Goal: Task Accomplishment & Management: Complete application form

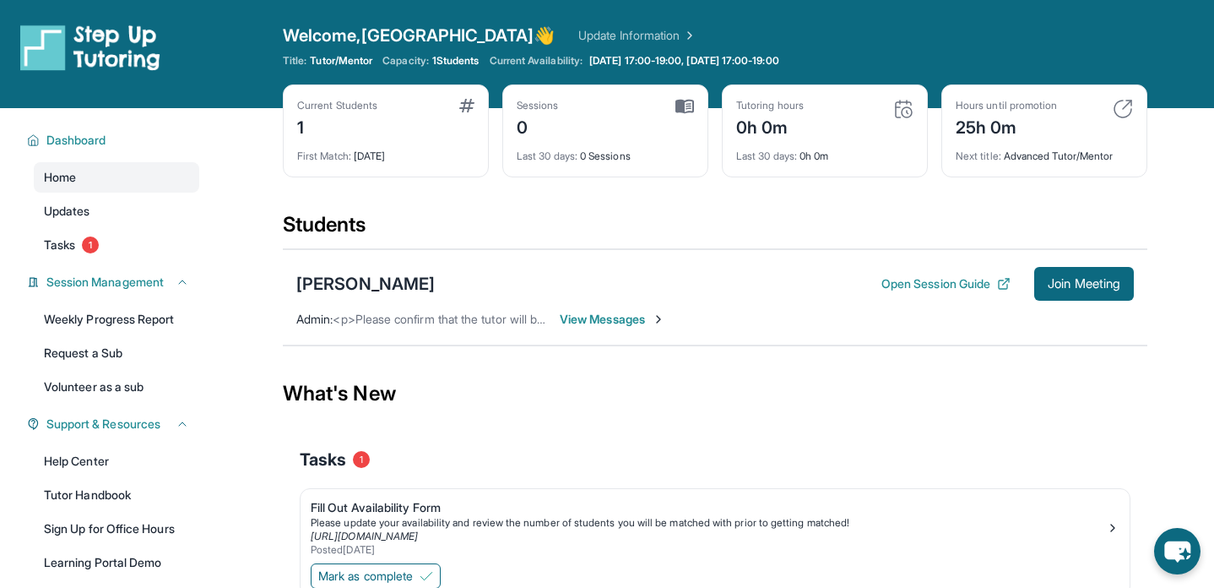
scroll to position [142, 0]
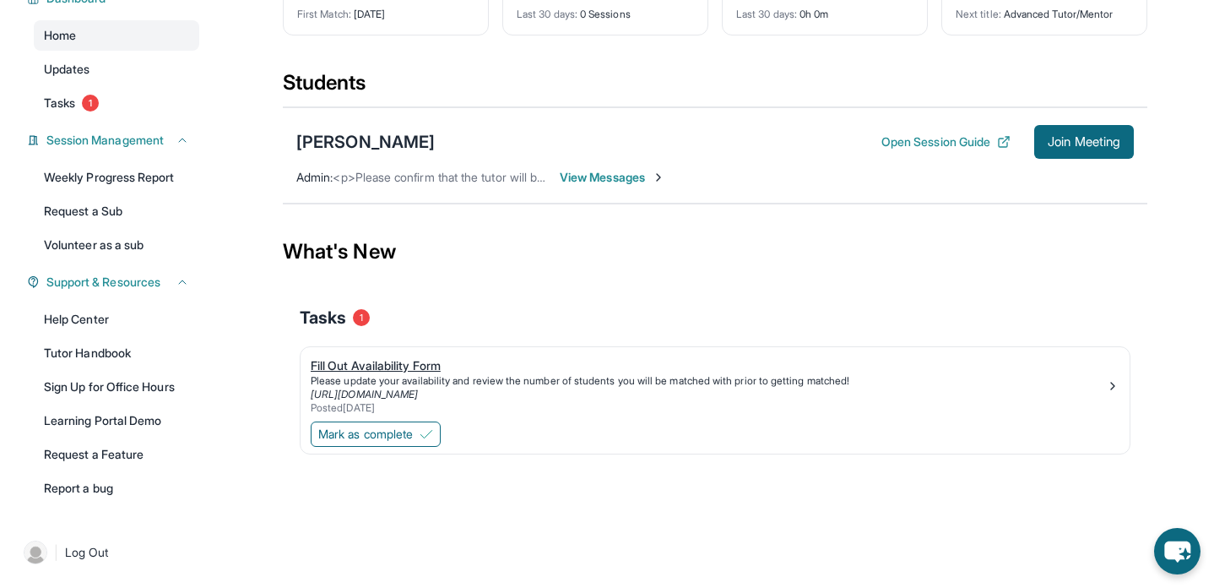
click at [675, 378] on div "Please update your availability and review the number of students you will be m…" at bounding box center [708, 381] width 795 height 14
click at [525, 505] on main "Current Students 1 First Match : 1 day ago Sessions 0 Last 30 days : 0 Sessions…" at bounding box center [715, 242] width 865 height 552
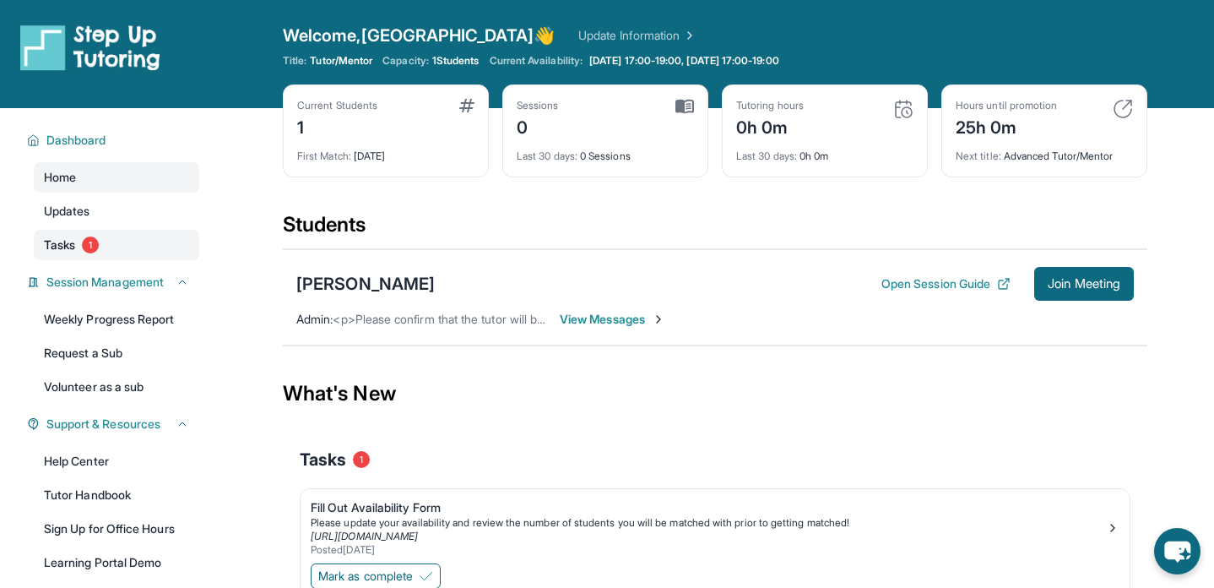
click at [132, 240] on link "Tasks 1" at bounding box center [116, 245] width 165 height 30
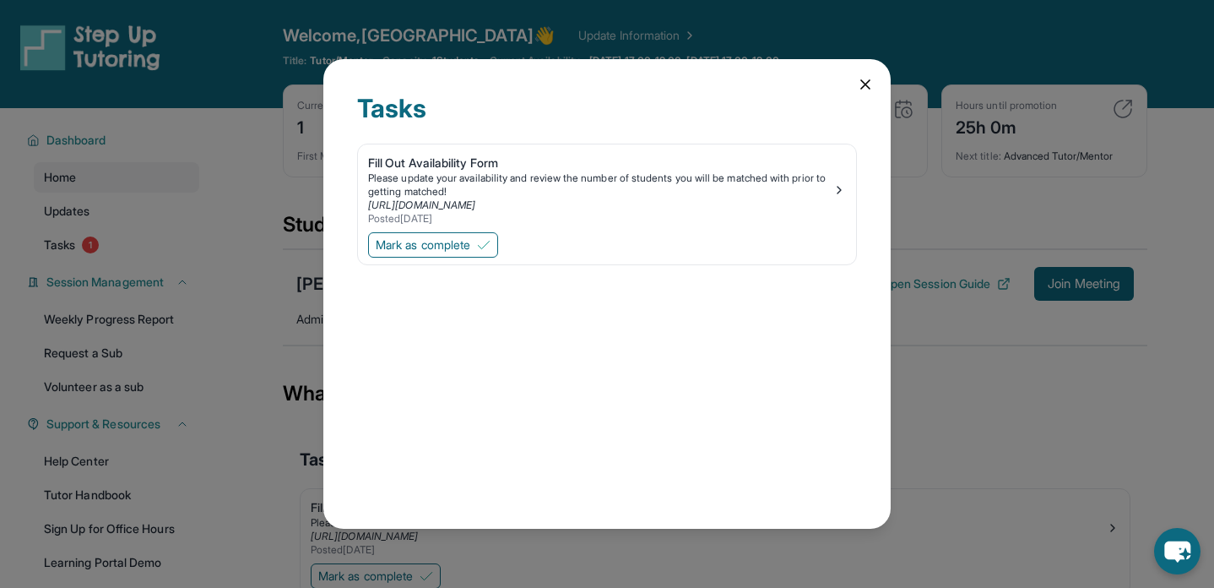
click at [863, 86] on icon at bounding box center [865, 84] width 8 height 8
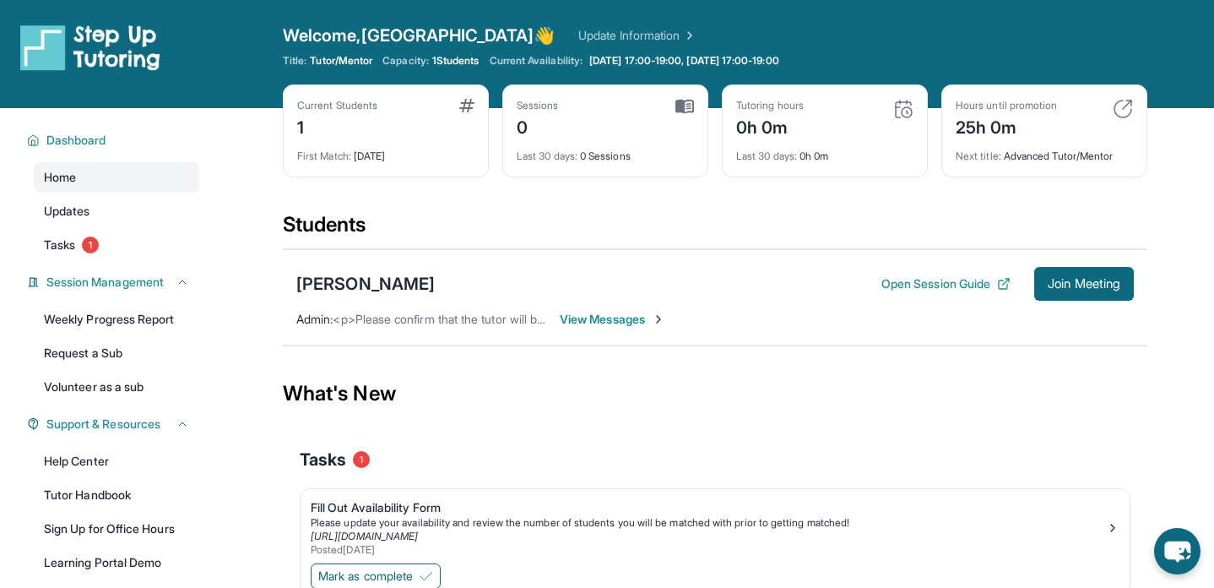
click at [647, 323] on span "View Messages" at bounding box center [613, 319] width 106 height 17
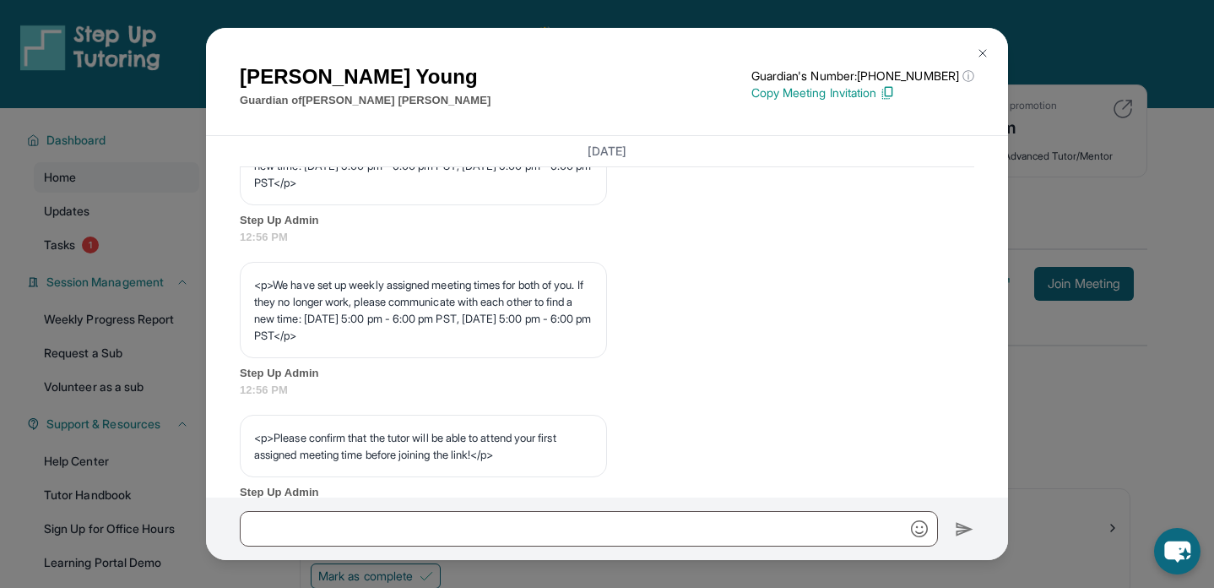
scroll to position [931, 0]
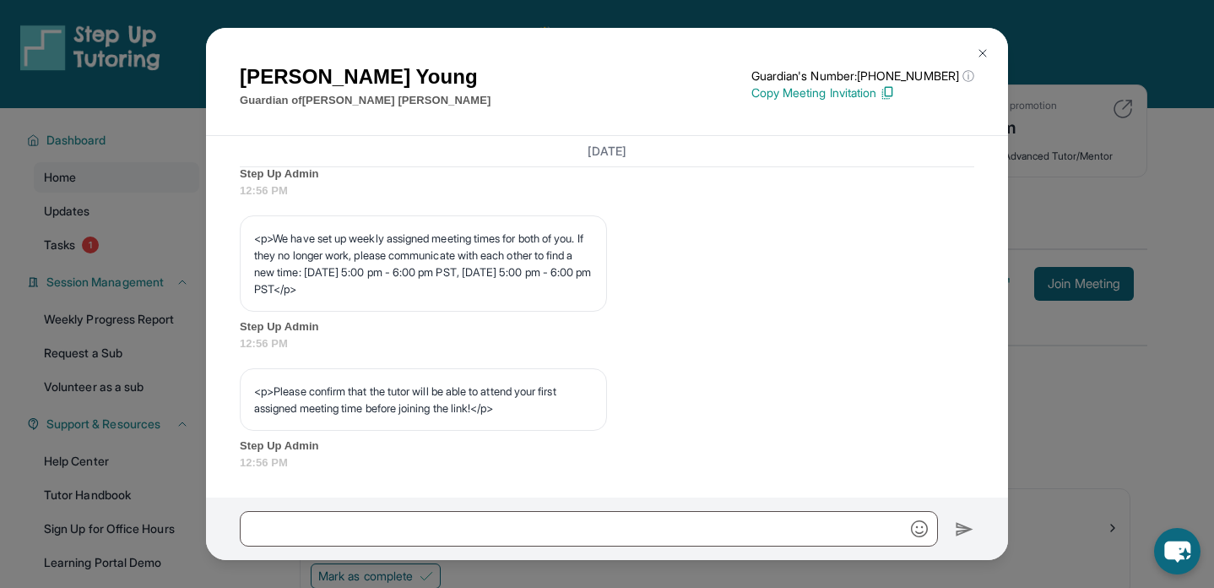
click at [1054, 142] on div "Raquel Young Guardian of Blair Thomas Guardian's Number: +12137881611 ⓘ This is…" at bounding box center [607, 294] width 1214 height 588
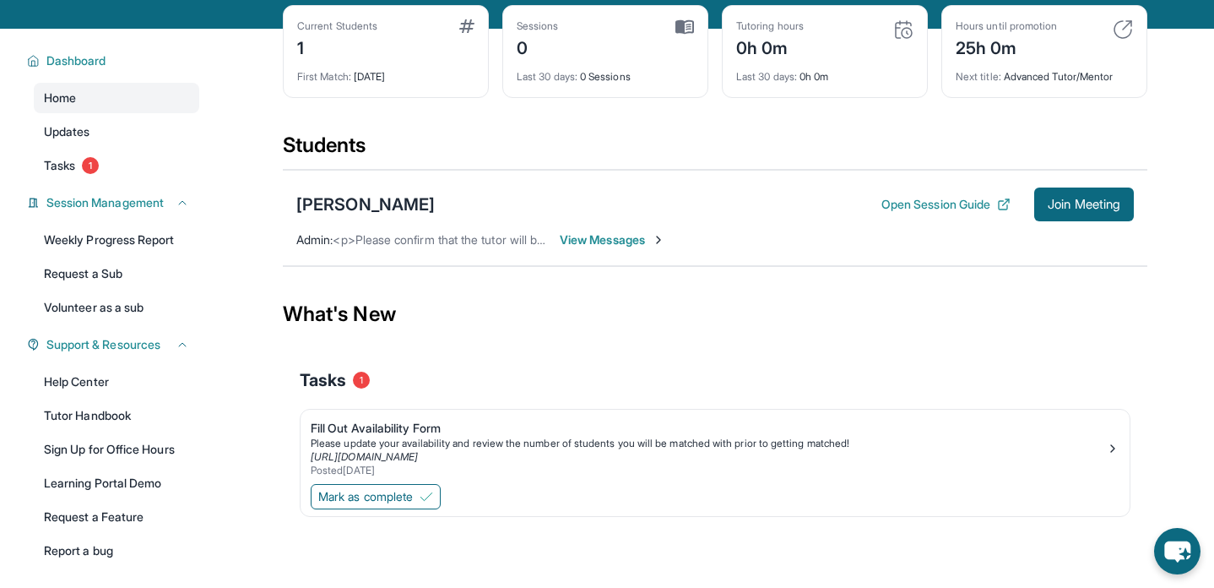
scroll to position [116, 0]
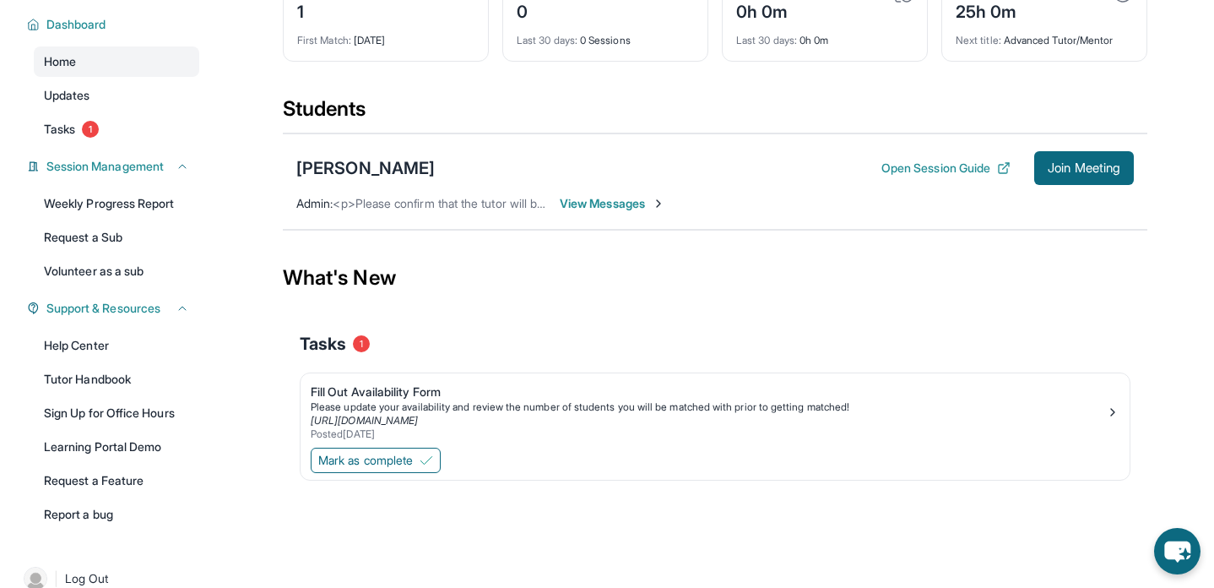
click at [455, 523] on main "Current Students 1 First Match : 1 day ago Sessions 0 Last 30 days : 0 Sessions…" at bounding box center [715, 268] width 865 height 552
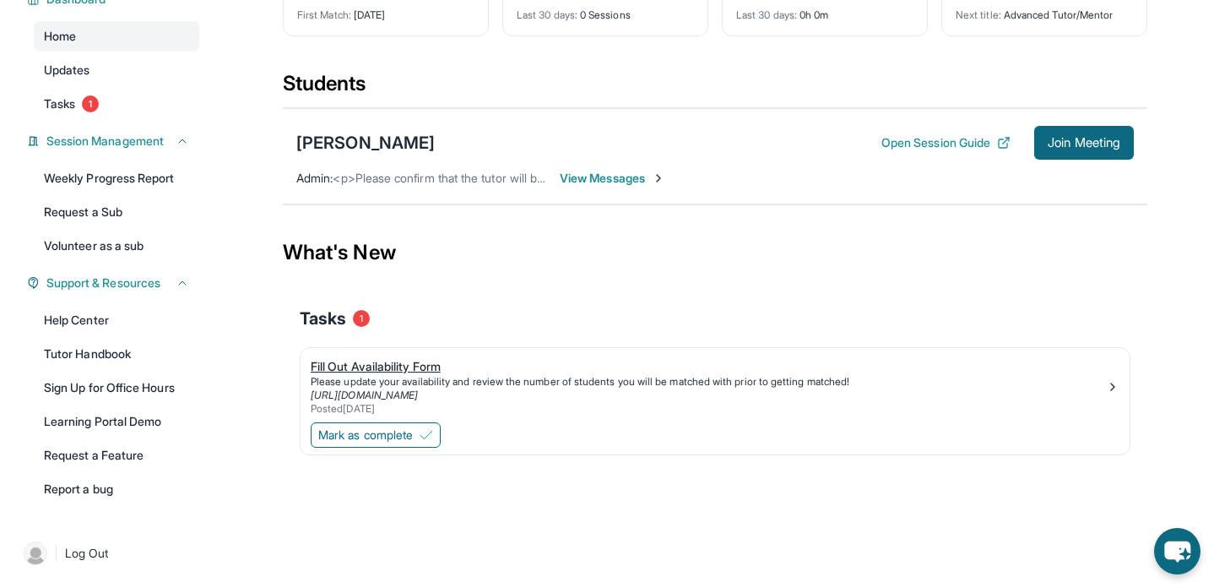
scroll to position [142, 0]
click at [499, 361] on div "Fill Out Availability Form" at bounding box center [708, 365] width 795 height 17
click at [760, 293] on div "Tasks 1" at bounding box center [715, 317] width 831 height 57
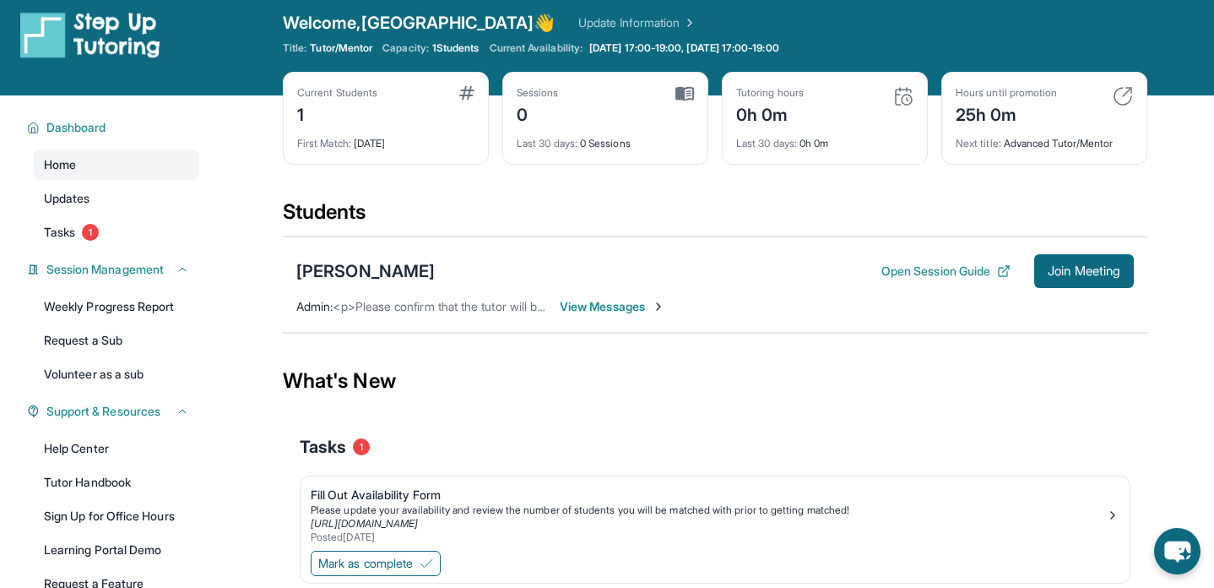
scroll to position [0, 0]
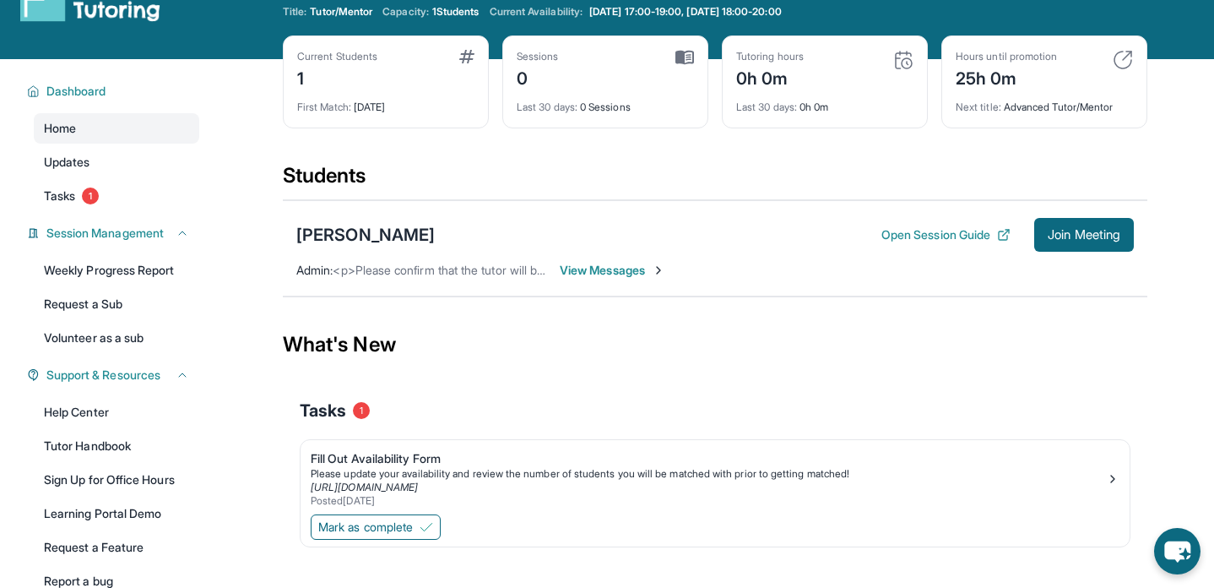
scroll to position [73, 0]
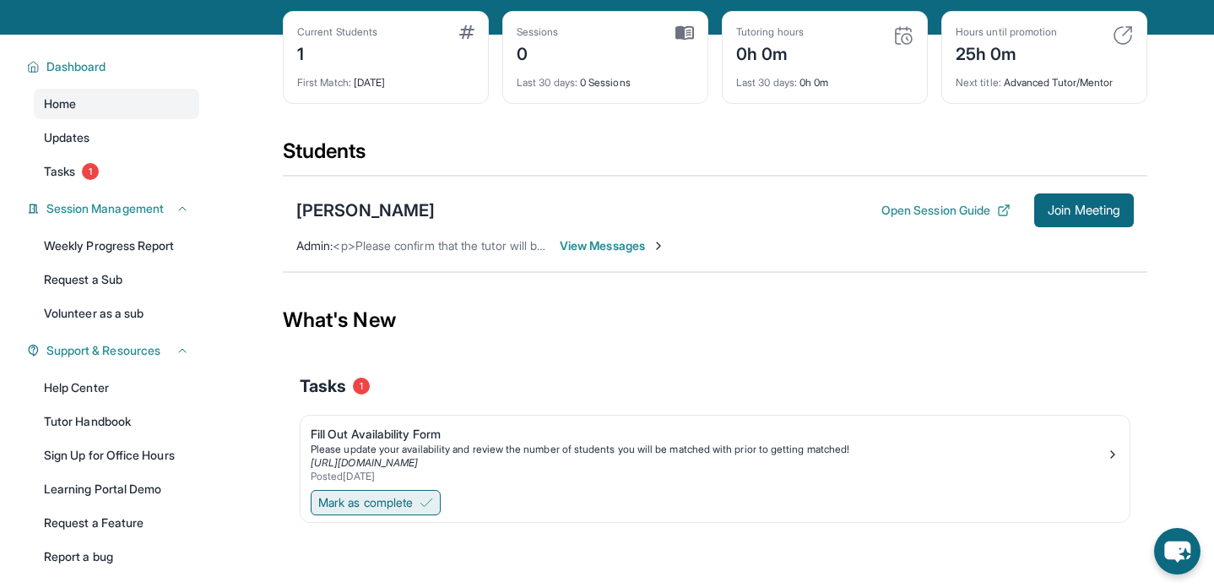
click at [370, 504] on span "Mark as complete" at bounding box center [365, 502] width 95 height 17
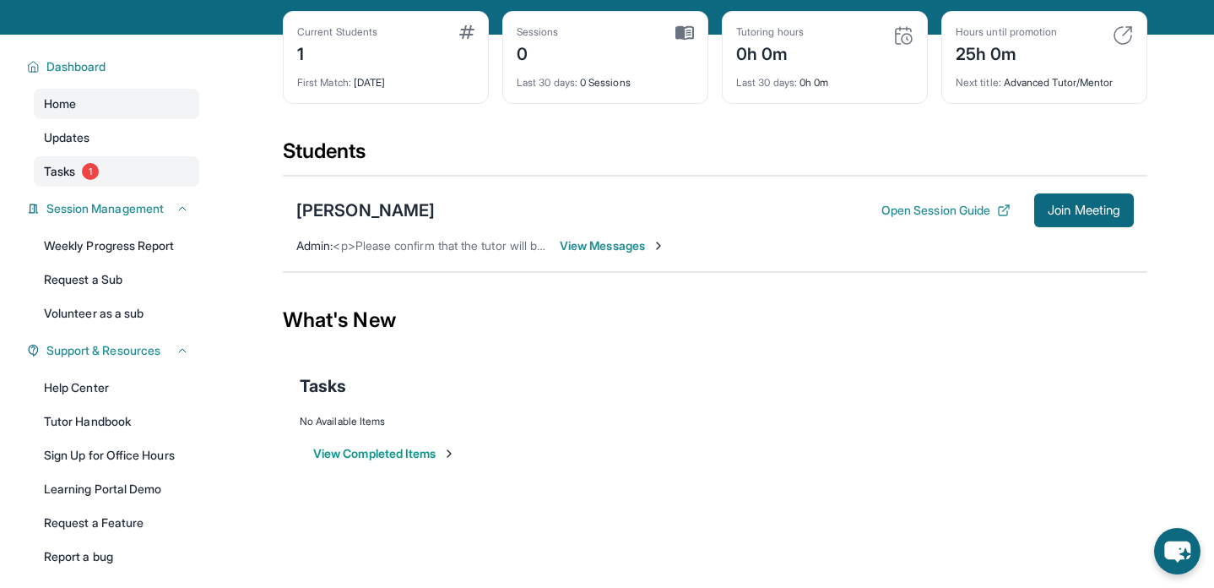
click at [108, 180] on link "Tasks 1" at bounding box center [116, 171] width 165 height 30
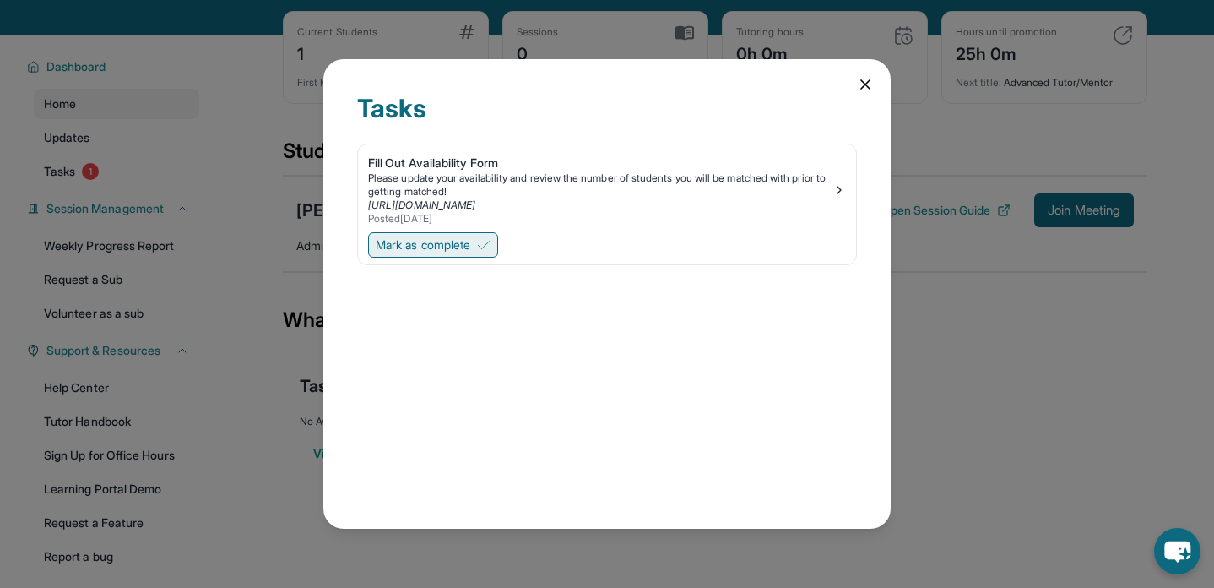
click at [460, 245] on span "Mark as complete" at bounding box center [423, 244] width 95 height 17
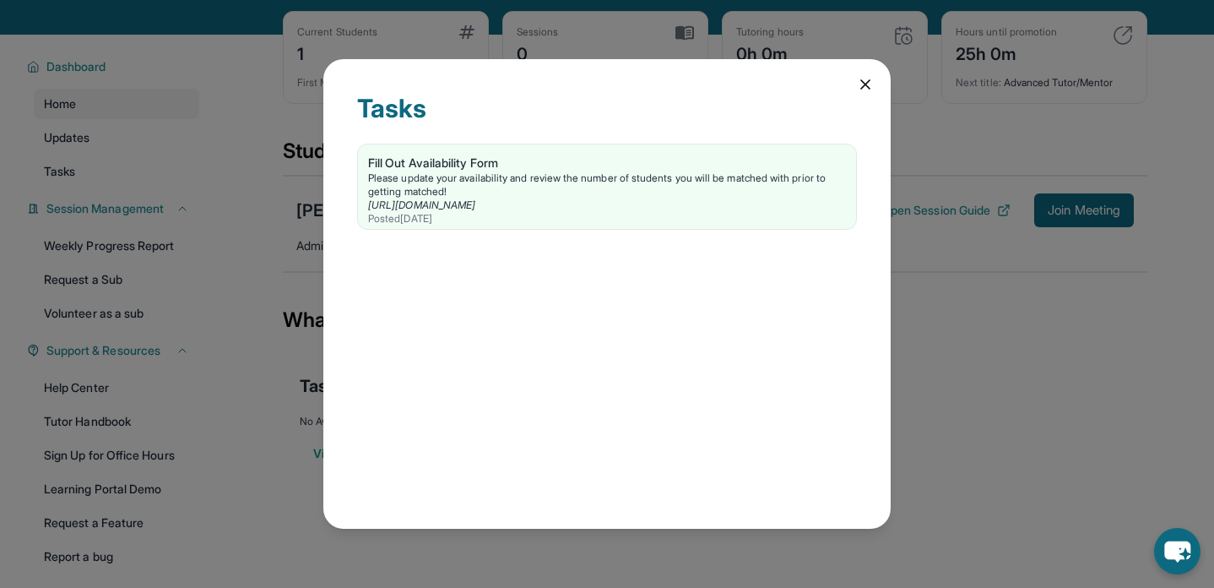
click at [230, 214] on div "Tasks Fill Out Availability Form Please update your availability and review the…" at bounding box center [607, 294] width 1214 height 588
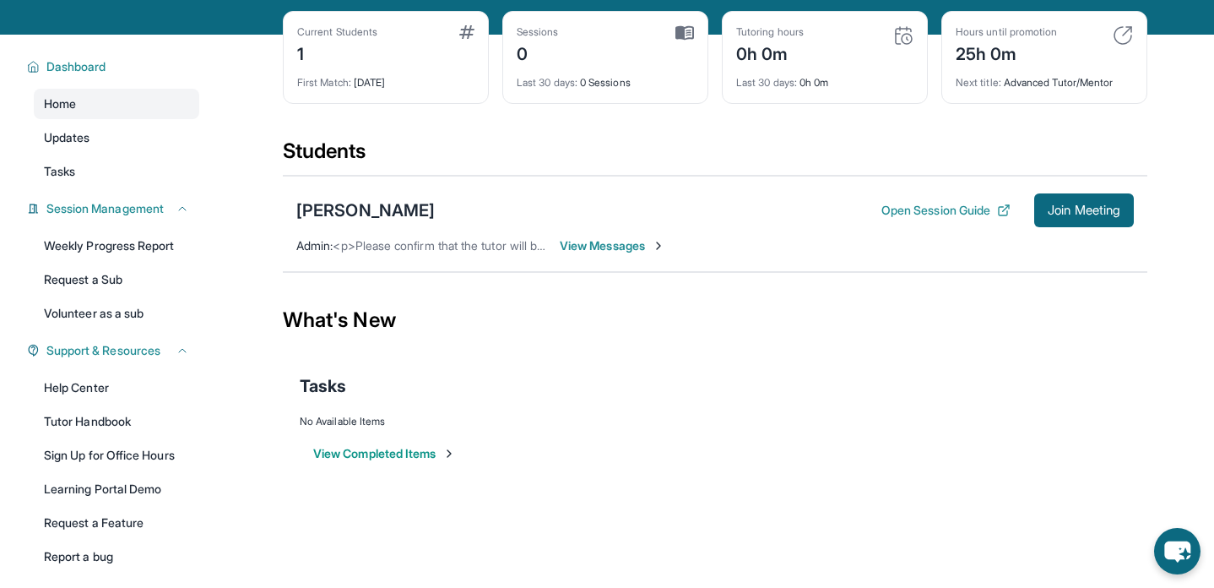
scroll to position [0, 0]
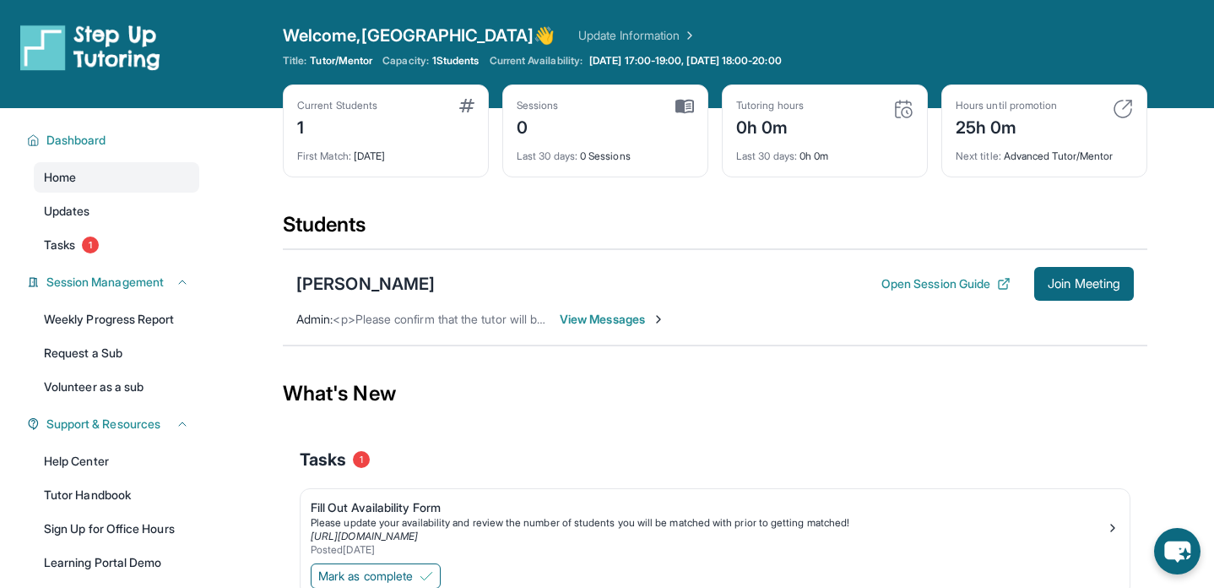
click at [471, 369] on div "What's New" at bounding box center [715, 393] width 865 height 74
click at [602, 320] on span "View Messages" at bounding box center [613, 319] width 106 height 17
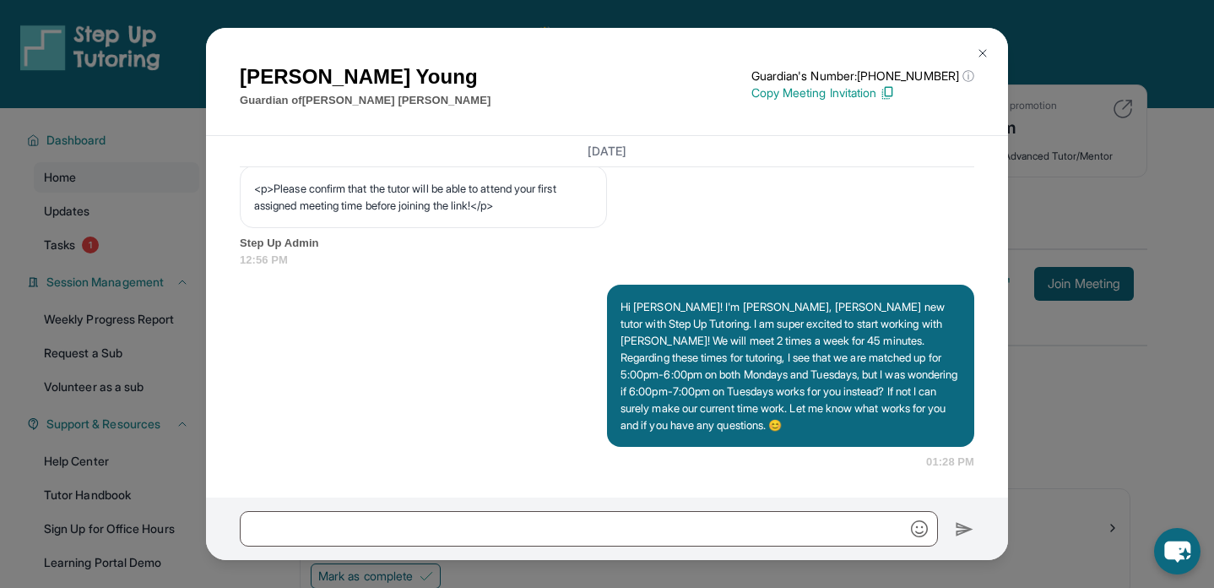
scroll to position [1134, 0]
click at [1087, 361] on div "[PERSON_NAME] Guardian of [PERSON_NAME] Guardian's Number: [PHONE_NUMBER] ⓘ Thi…" at bounding box center [607, 294] width 1214 height 588
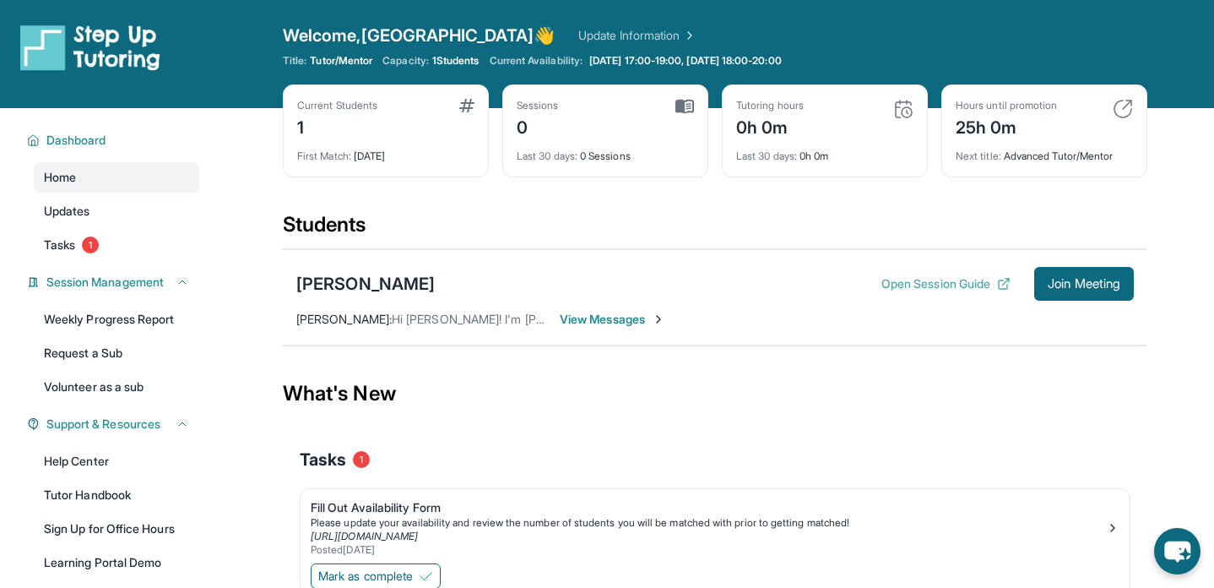
click at [944, 279] on button "Open Session Guide" at bounding box center [945, 283] width 129 height 17
click at [751, 428] on div "What's New" at bounding box center [715, 393] width 865 height 74
